Goal: Navigation & Orientation: Find specific page/section

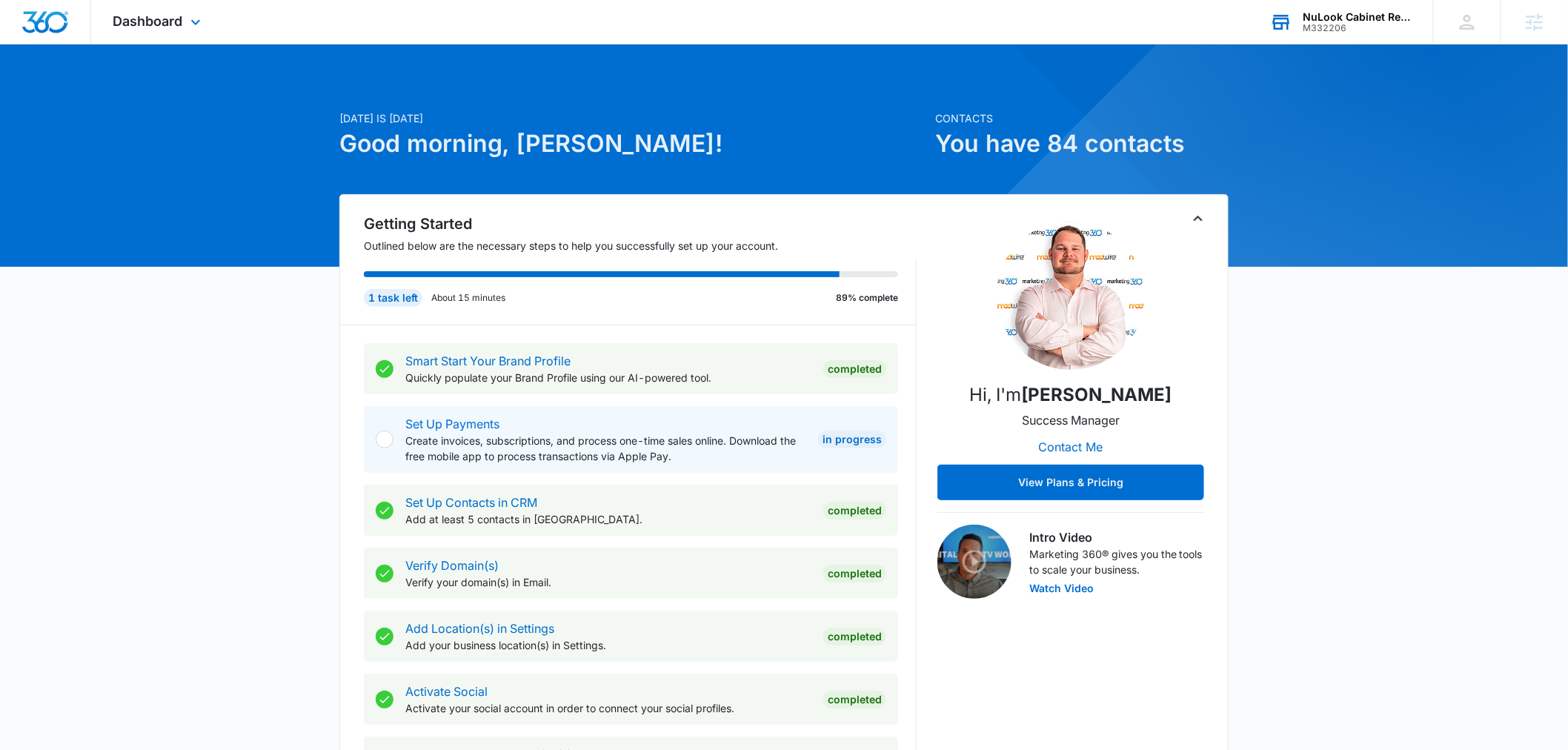
click at [1324, 27] on div "M332206" at bounding box center [1357, 28] width 108 height 10
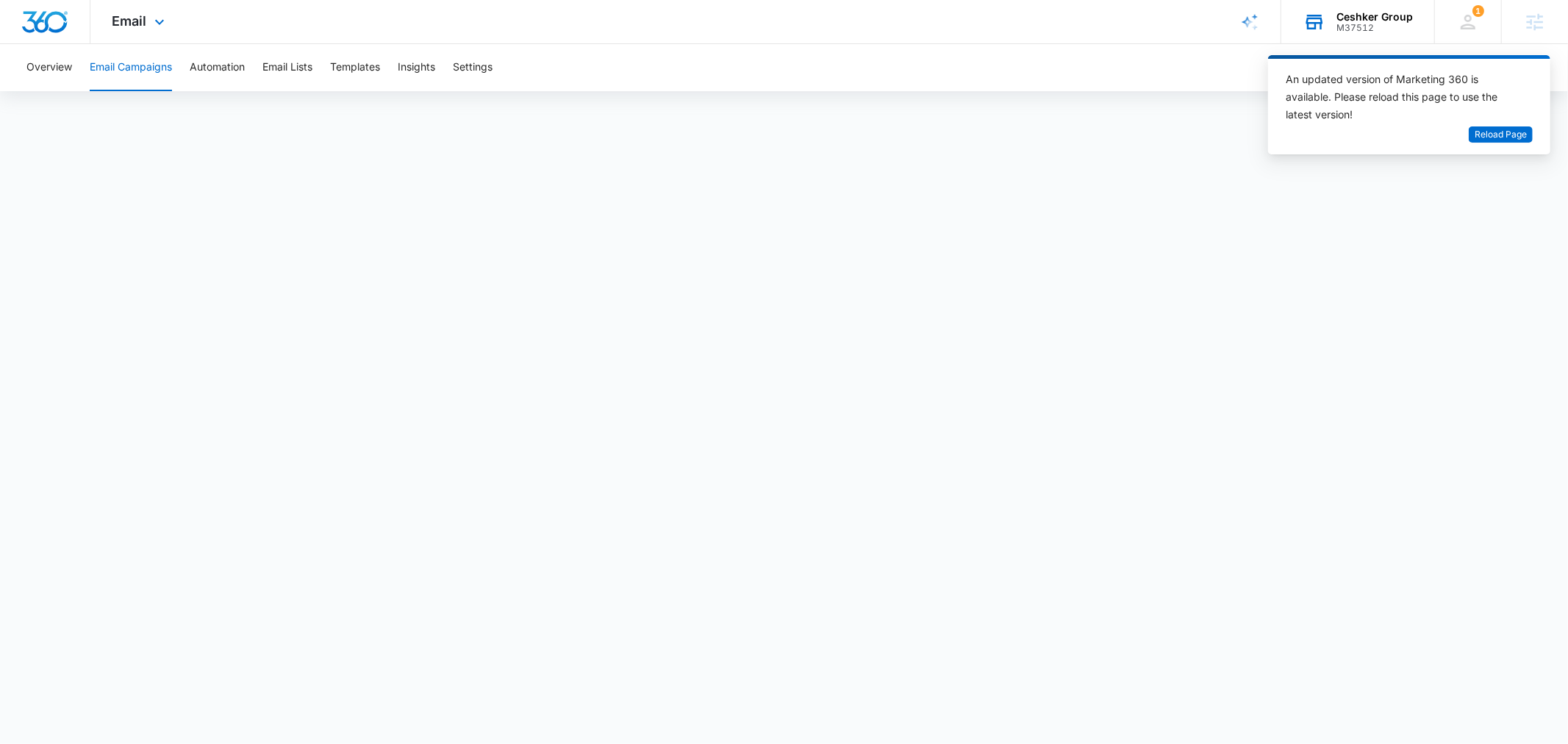
click at [1371, 30] on div "M37512" at bounding box center [1374, 28] width 76 height 10
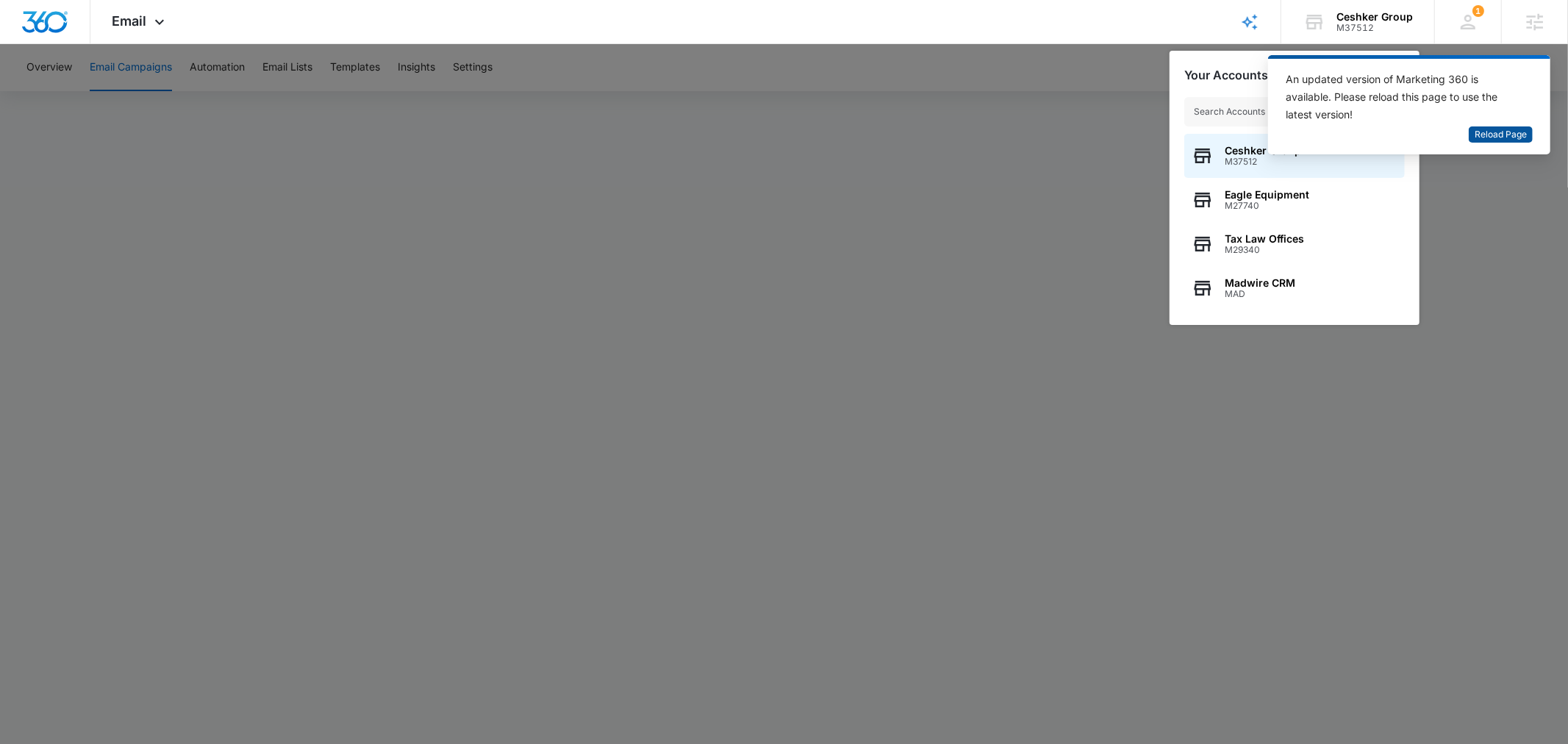
click at [1506, 140] on span "Reload Page" at bounding box center [1501, 135] width 52 height 14
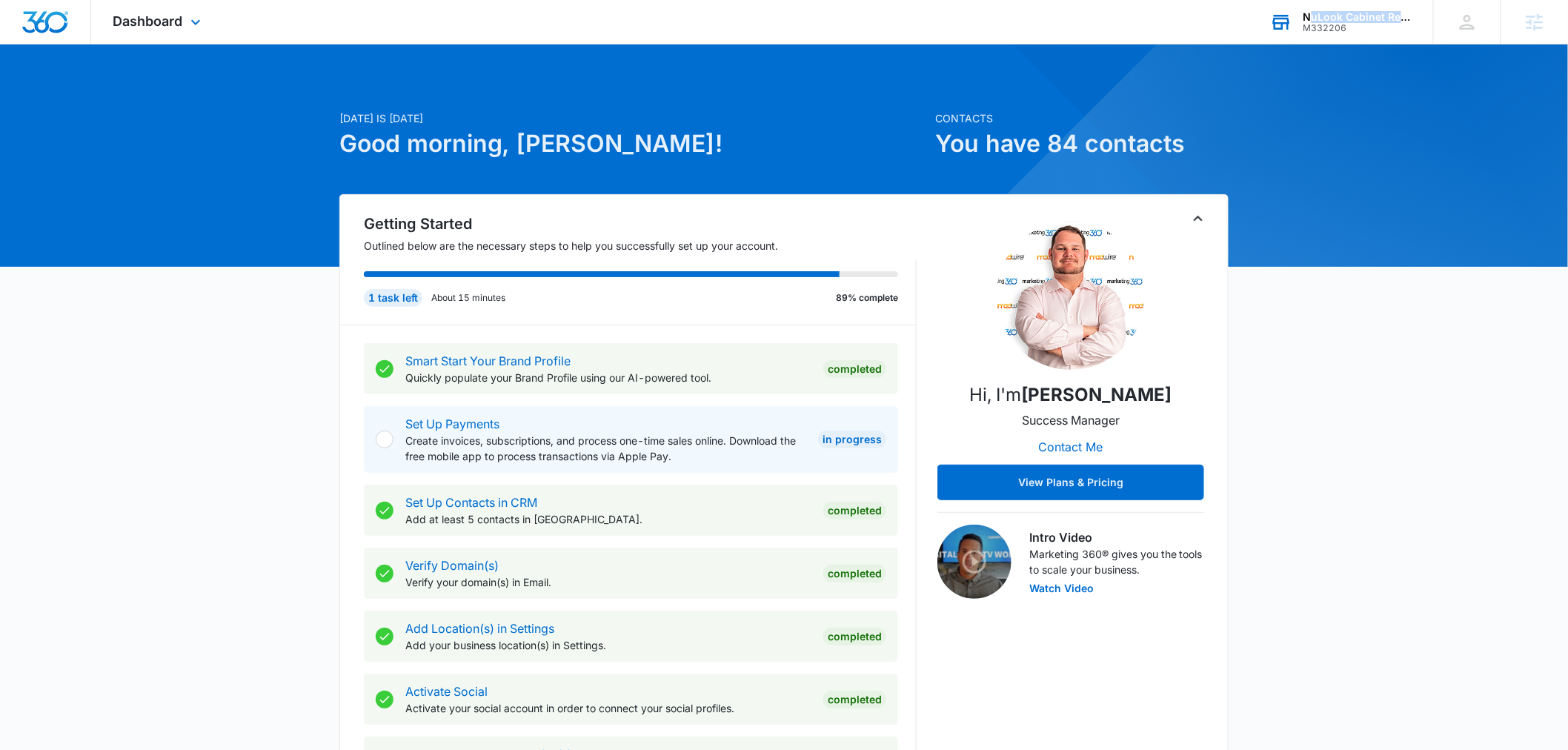
click at [1309, 21] on div "NuLook Cabinet Refinishing LLC M332206" at bounding box center [1357, 22] width 108 height 23
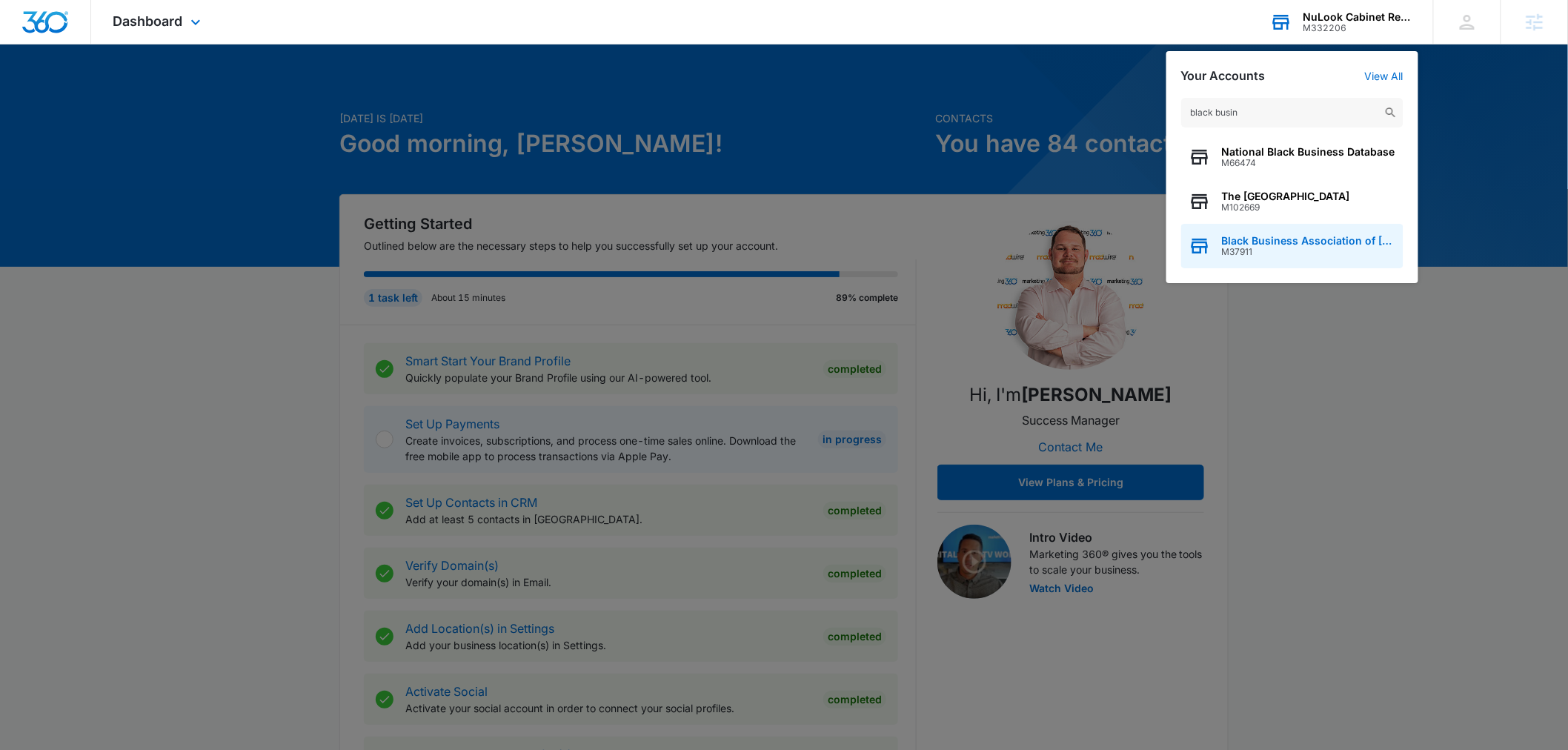
type input "black busin"
click at [1279, 248] on span "M37911" at bounding box center [1309, 251] width 174 height 10
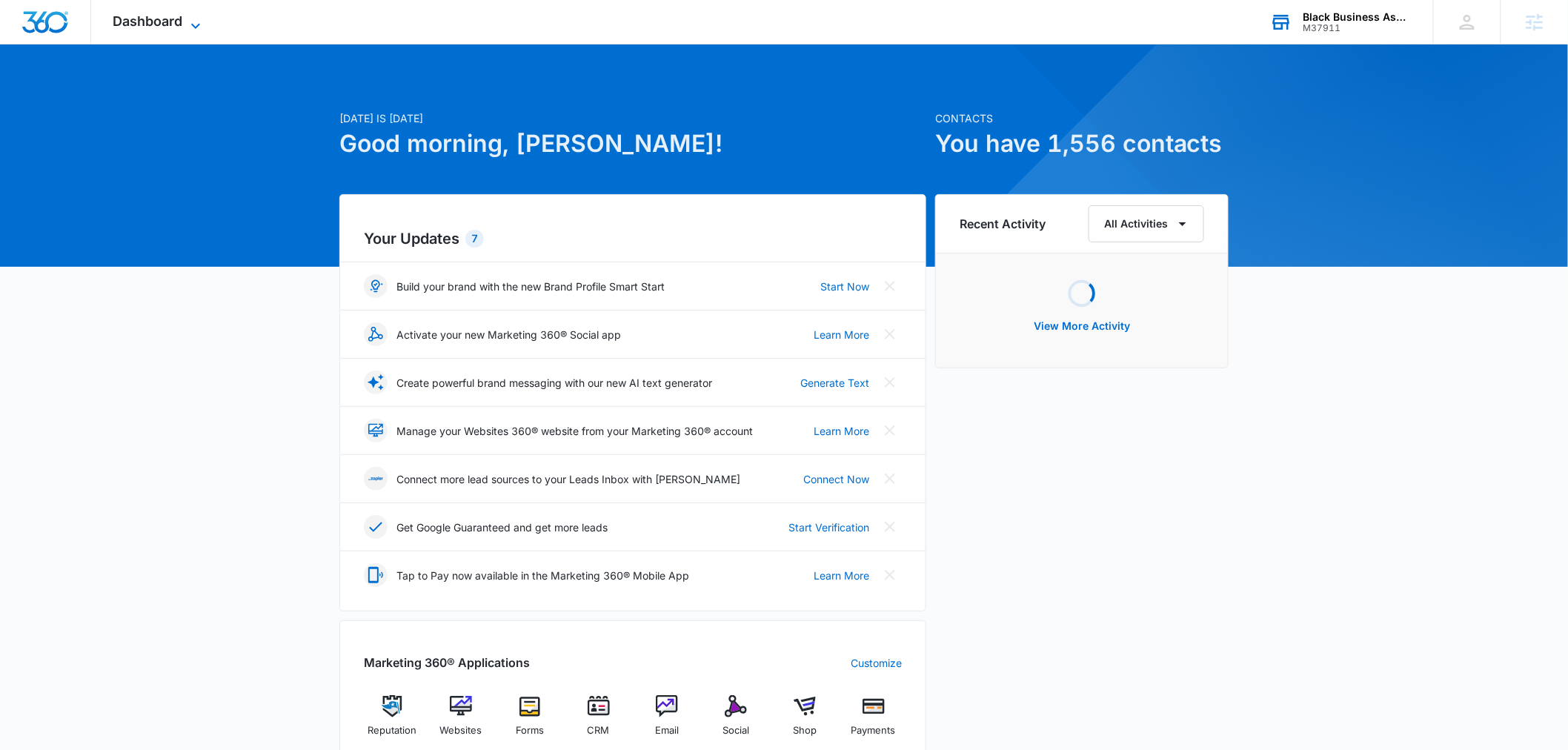
click at [176, 19] on span "Dashboard" at bounding box center [148, 21] width 70 height 16
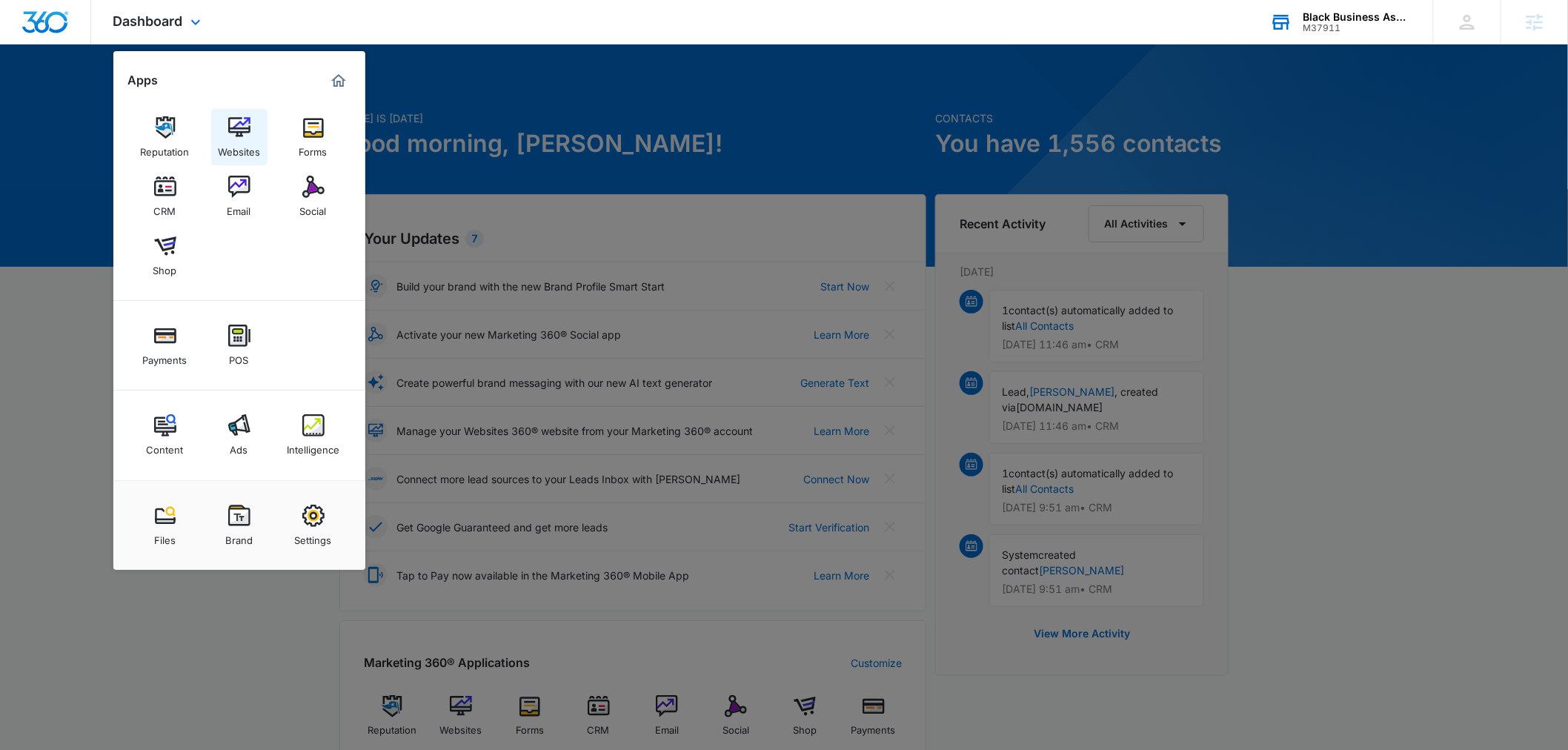
click at [240, 146] on div "Websites" at bounding box center [239, 148] width 42 height 19
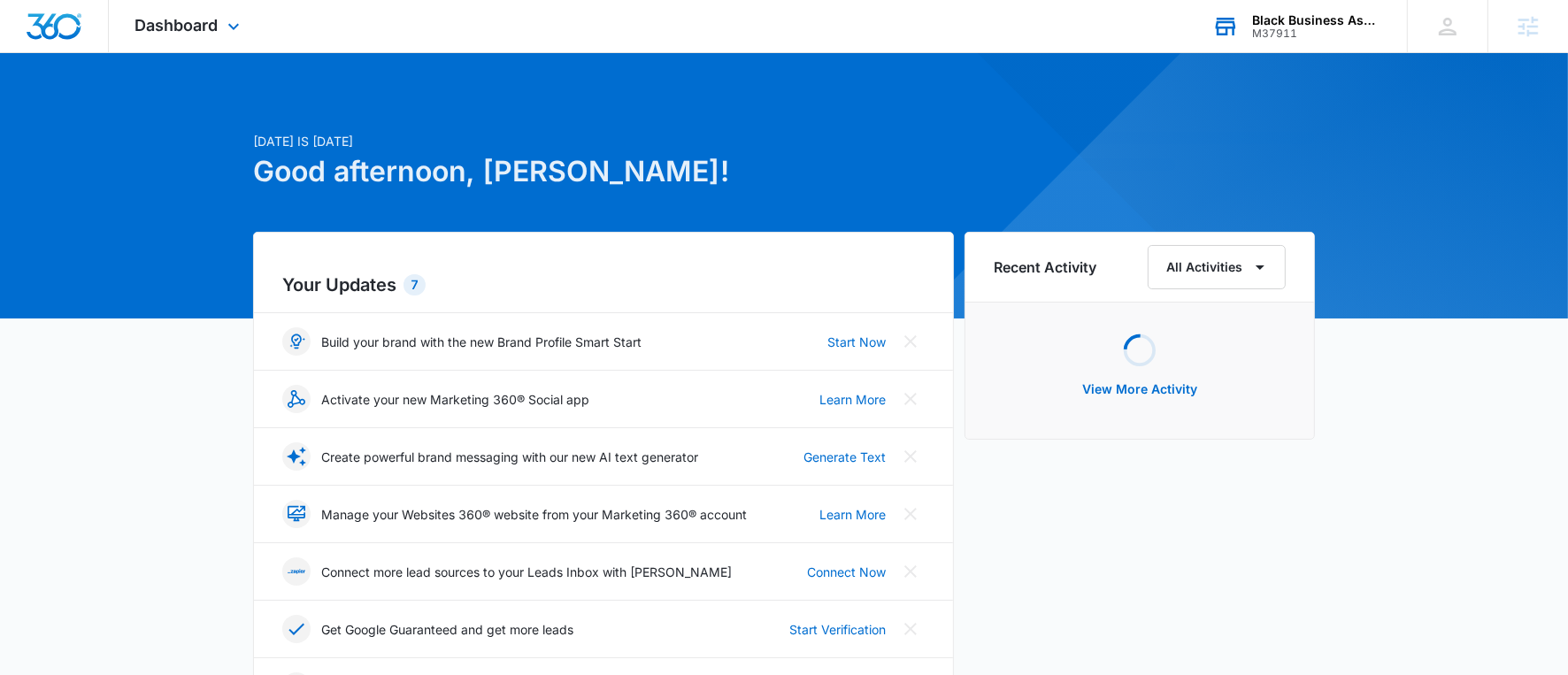
click at [1352, 31] on div "M37911" at bounding box center [1316, 33] width 129 height 12
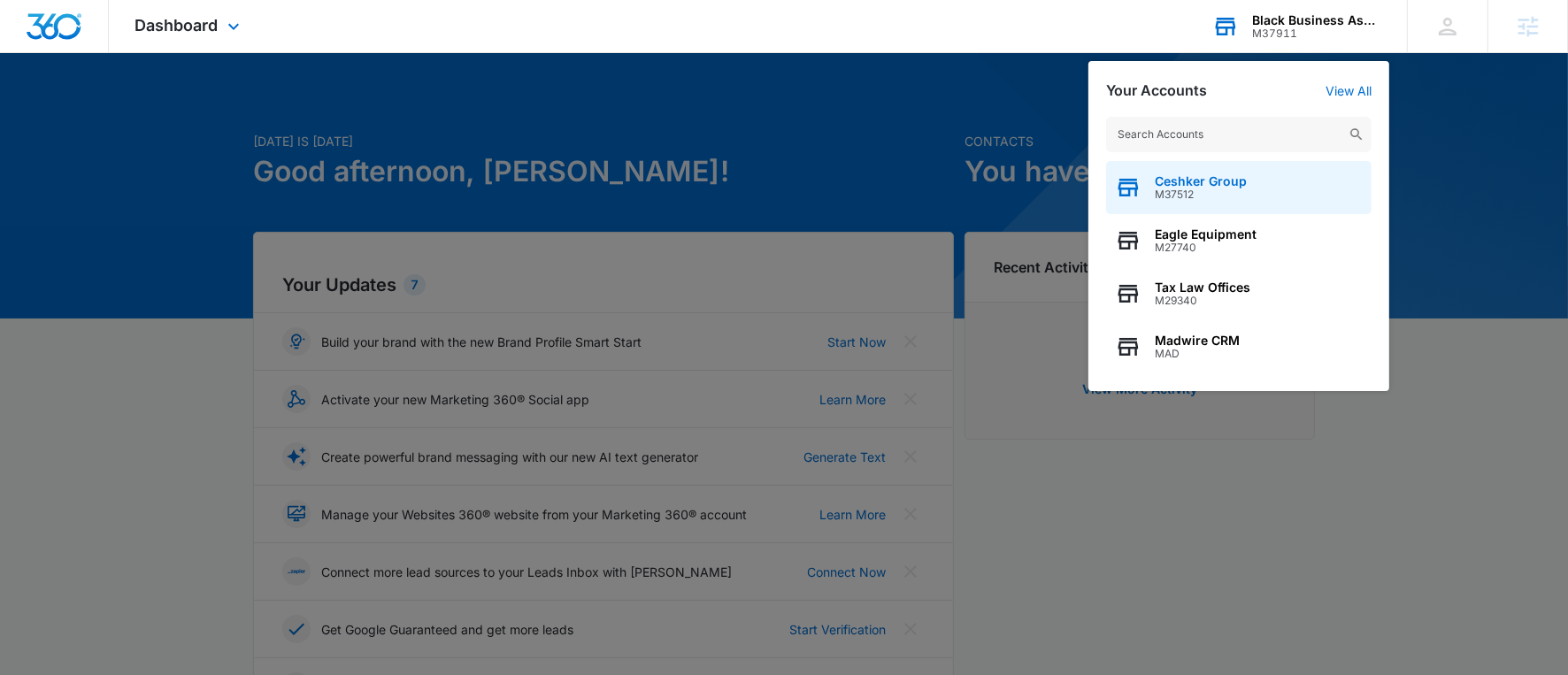
click at [1269, 199] on div "Ceshker Group M37512" at bounding box center [1238, 187] width 266 height 53
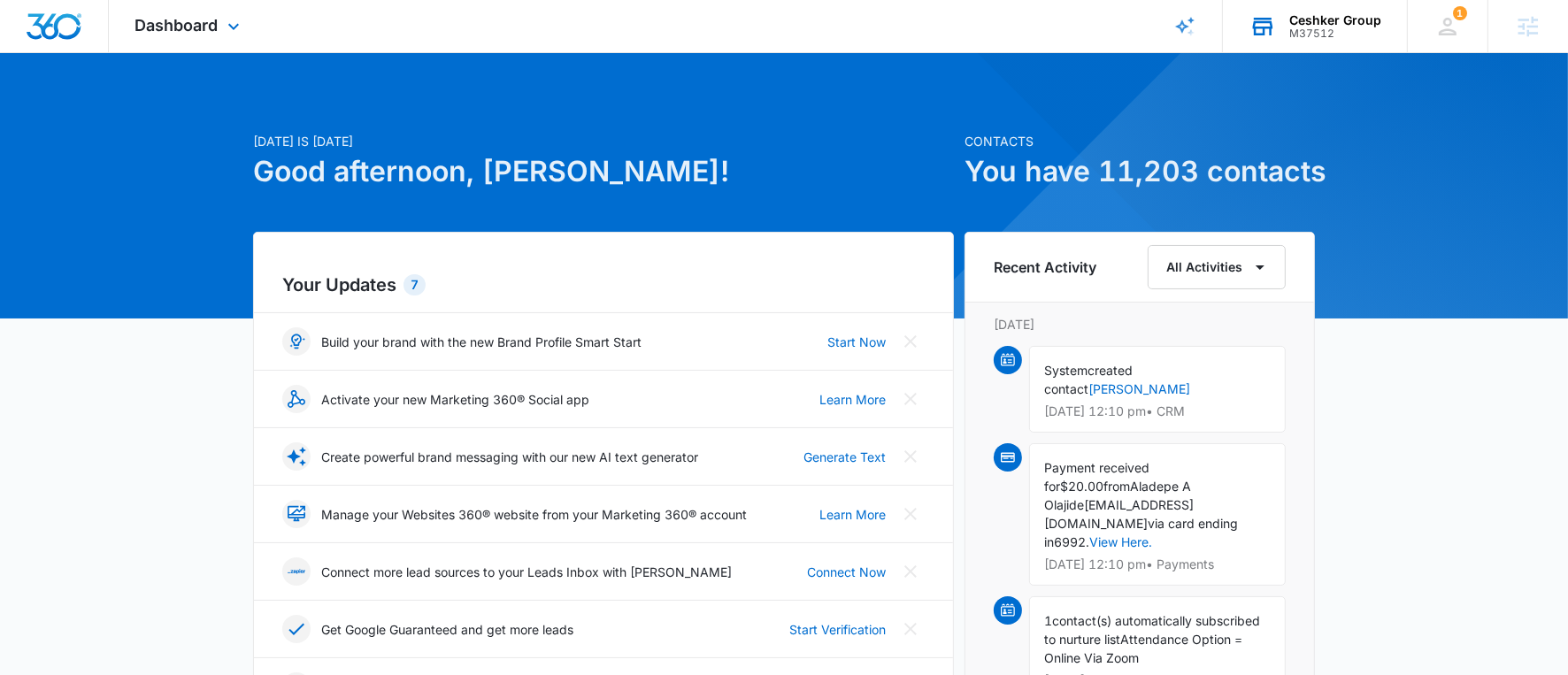
click at [175, 35] on div "Dashboard Apps Reputation Websites Forms CRM Email Social Shop Payments POS Con…" at bounding box center [189, 26] width 162 height 52
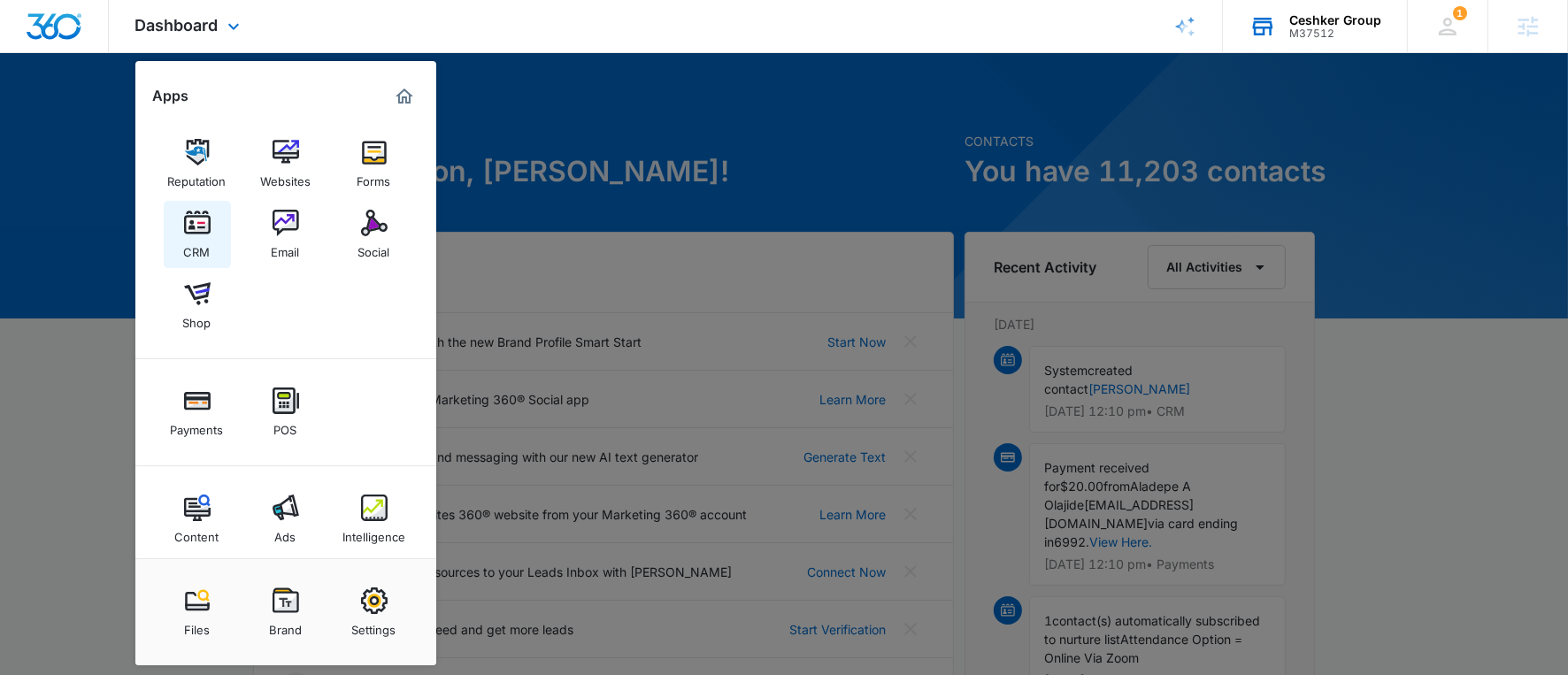
click at [217, 227] on link "CRM" at bounding box center [197, 234] width 67 height 67
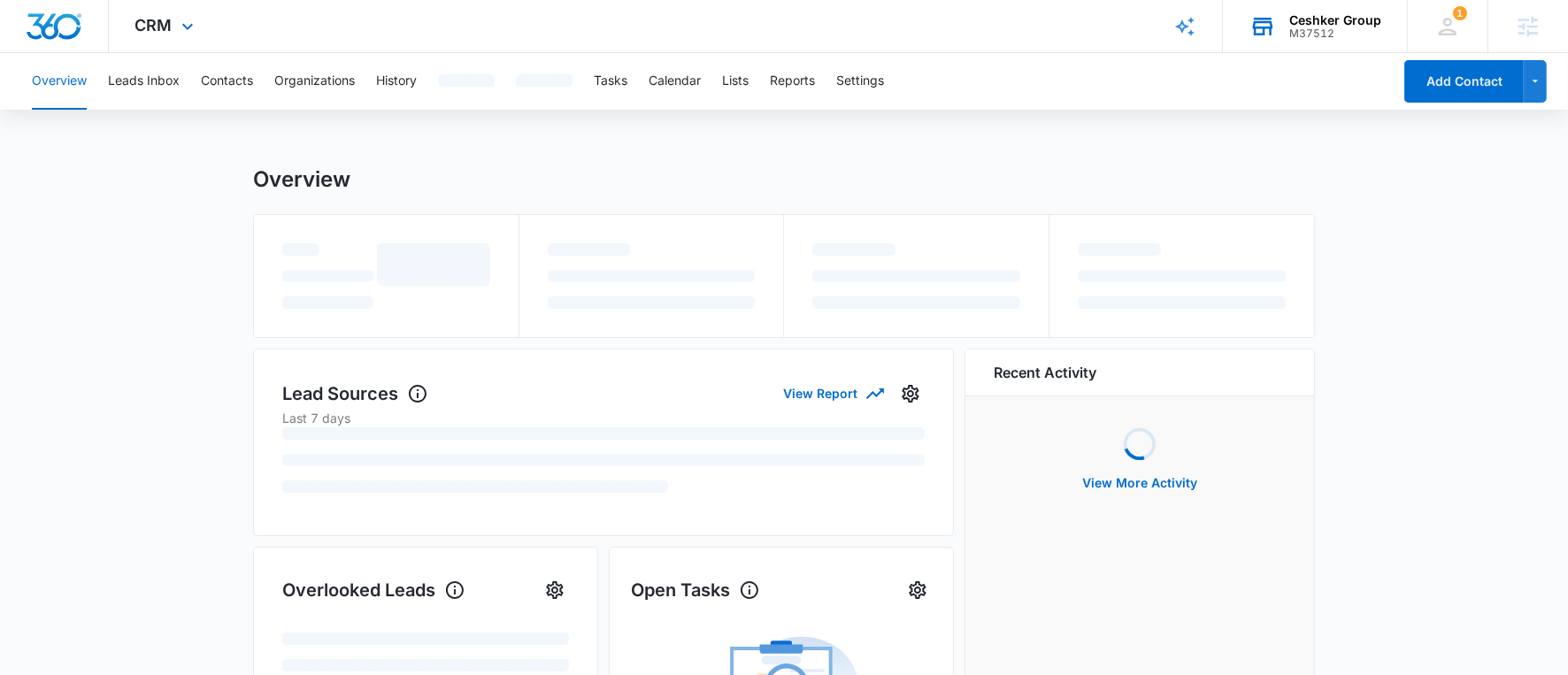
click at [161, 13] on div "CRM Apps Reputation Websites Forms CRM Email Social Shop Payments POS Content A…" at bounding box center [166, 26] width 116 height 52
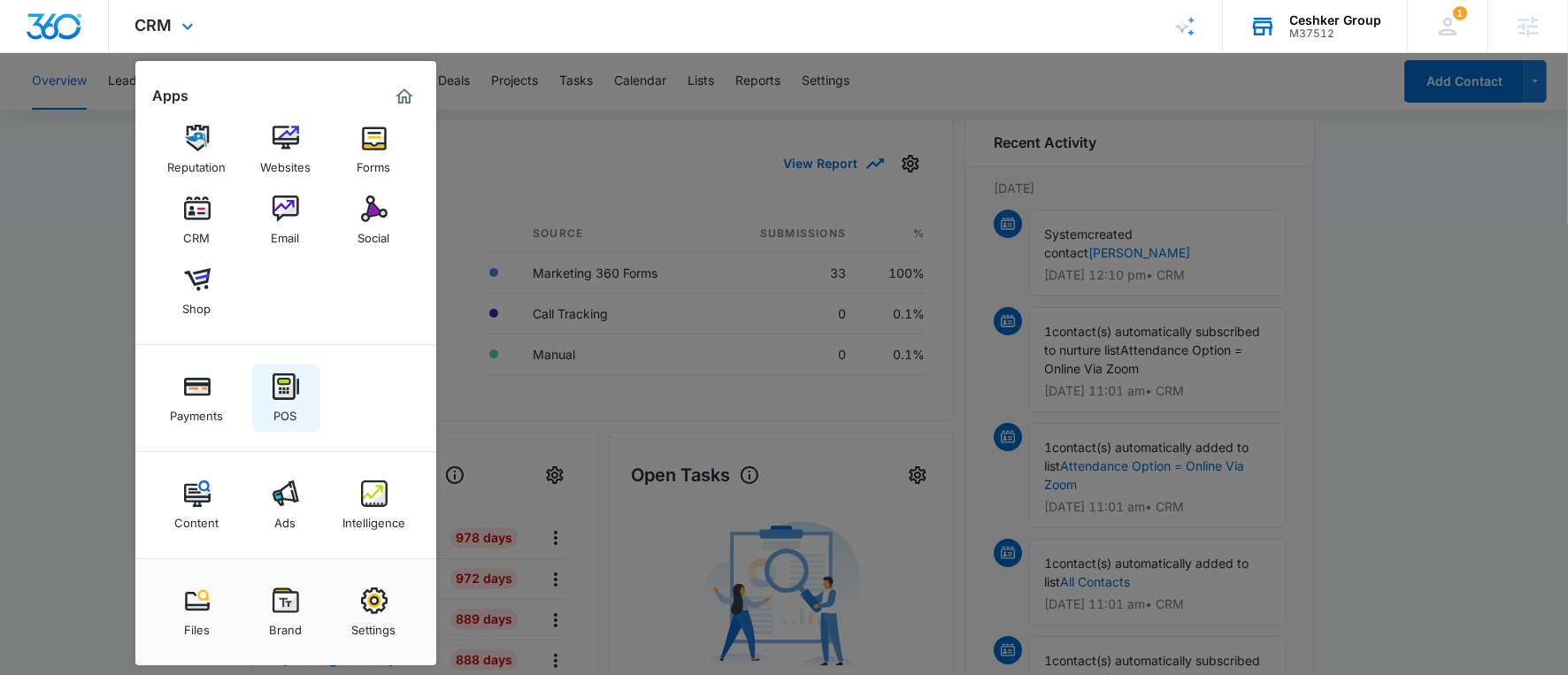
scroll to position [393, 0]
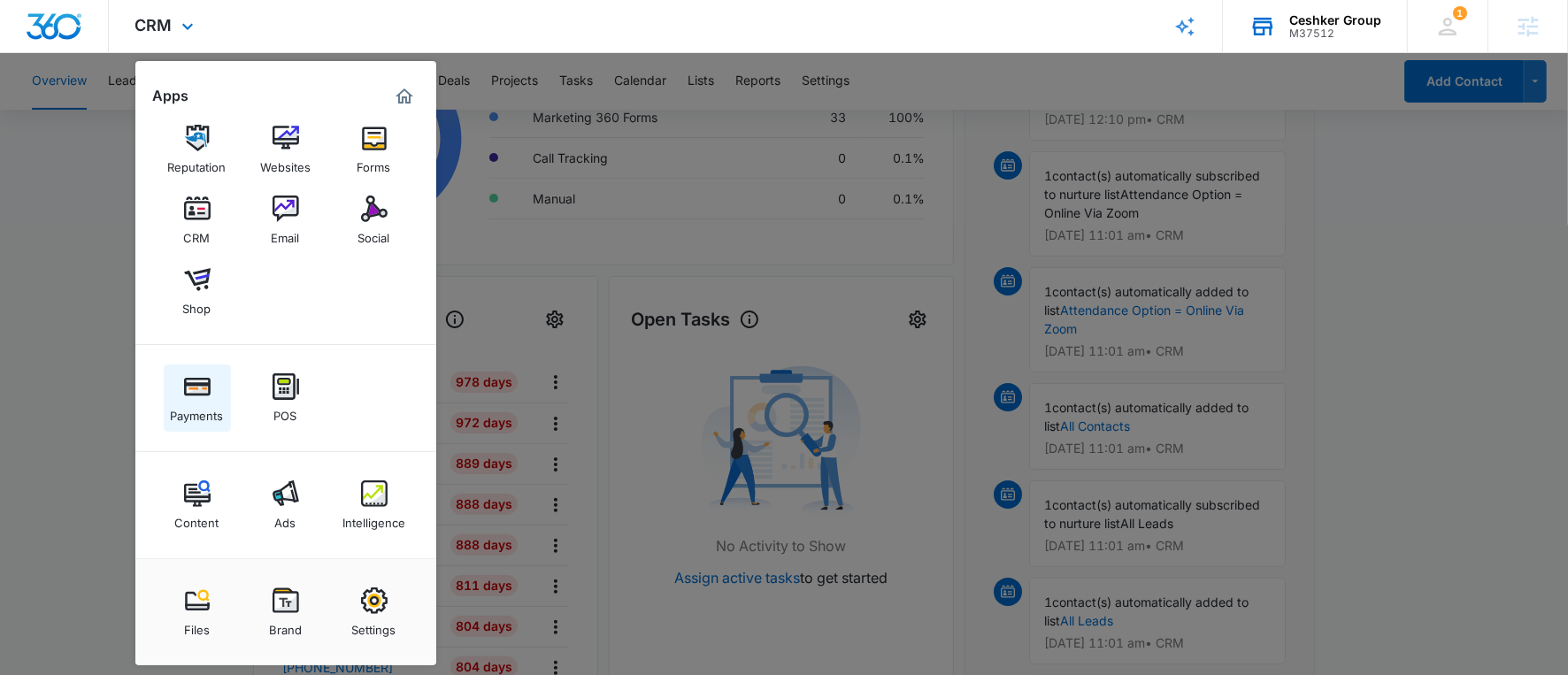
click at [204, 398] on img at bounding box center [197, 386] width 27 height 27
